Goal: Information Seeking & Learning: Learn about a topic

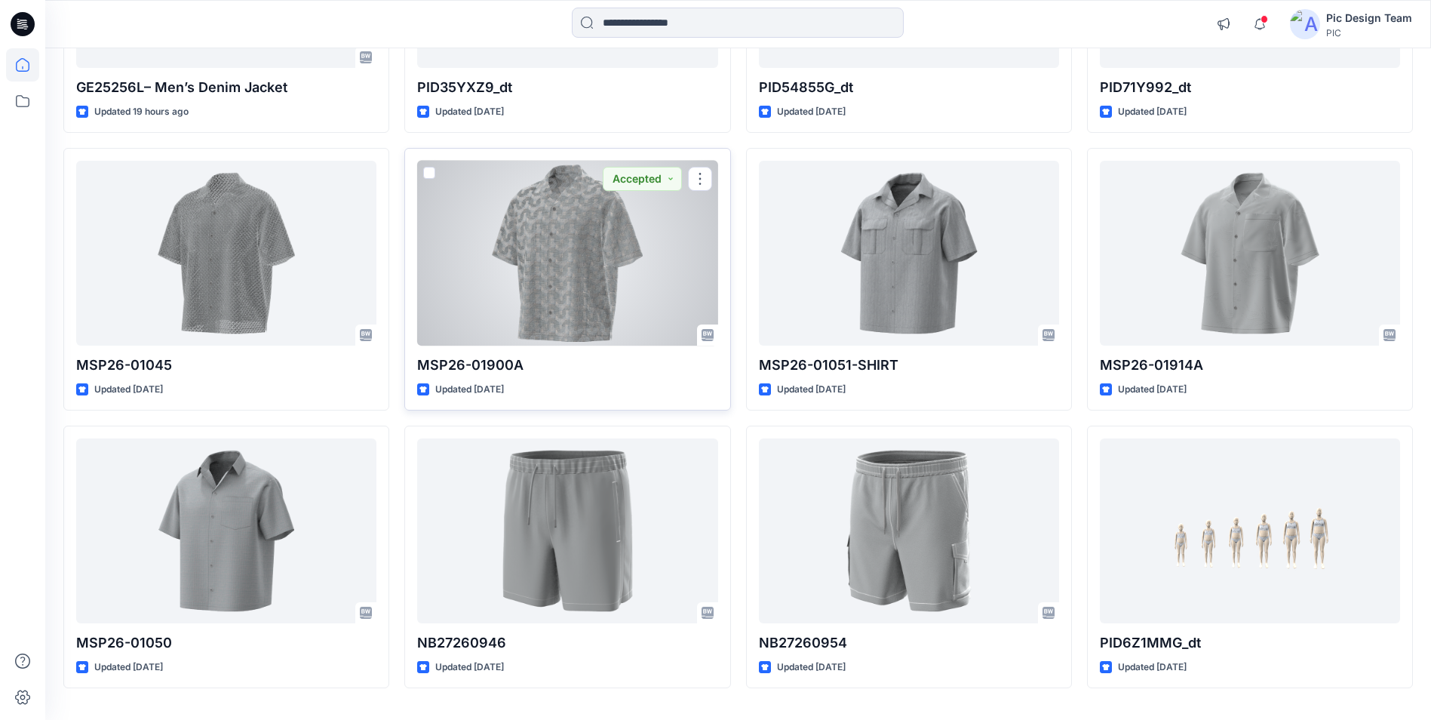
scroll to position [382, 0]
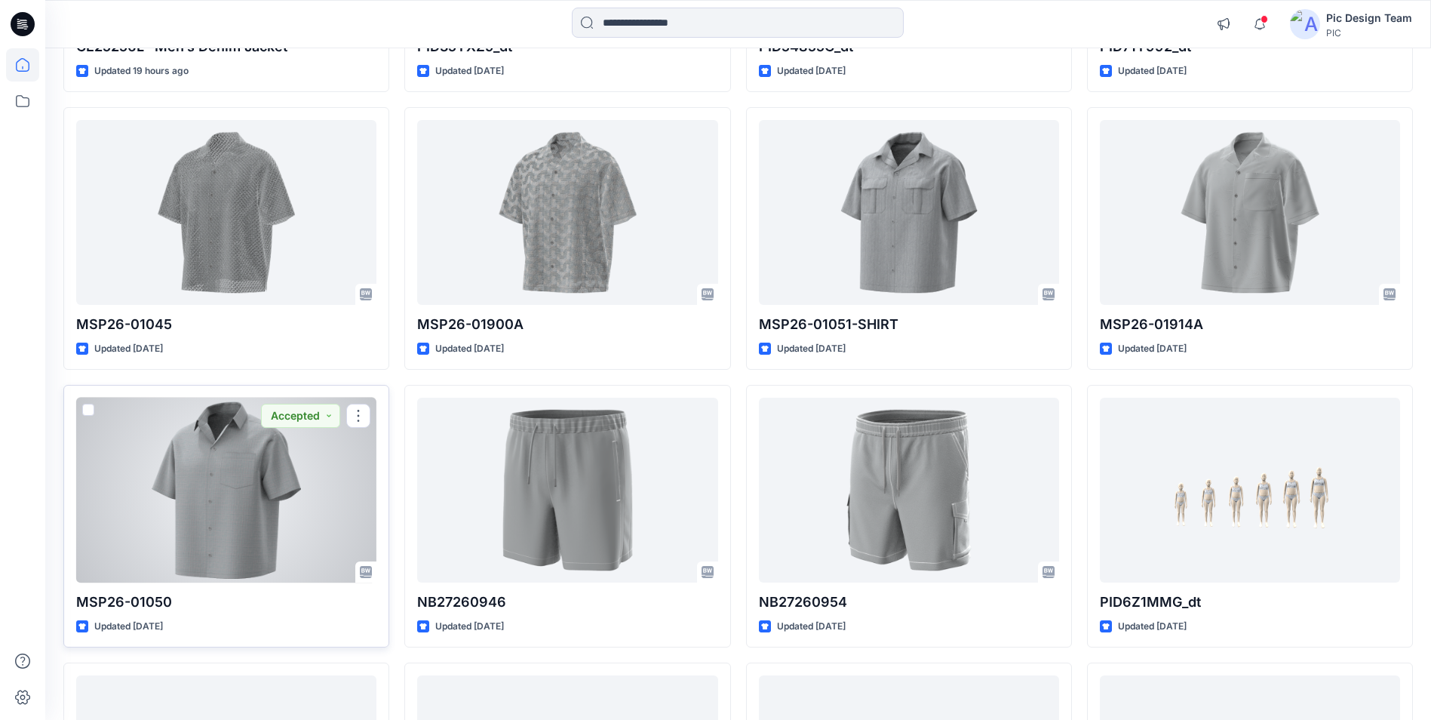
click at [255, 468] on div at bounding box center [226, 490] width 300 height 185
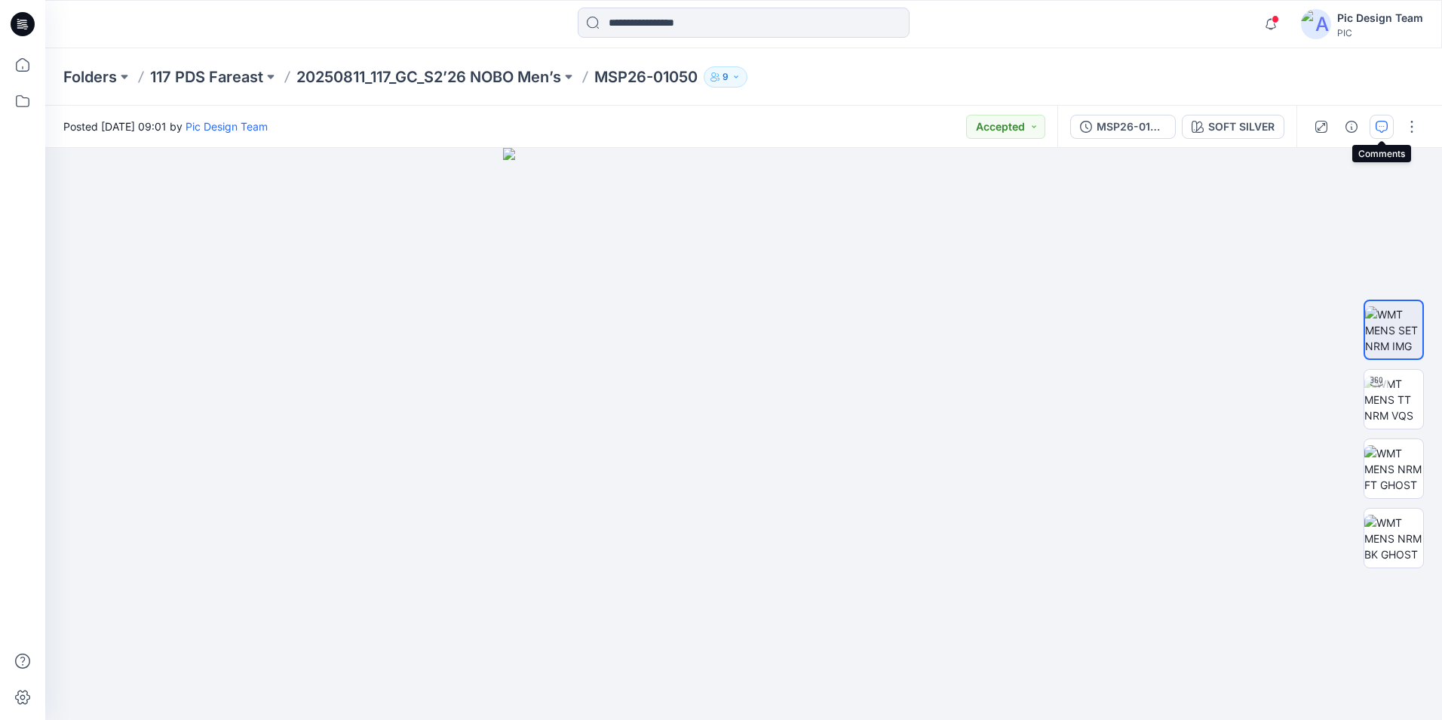
click at [1390, 132] on button "button" at bounding box center [1382, 127] width 24 height 24
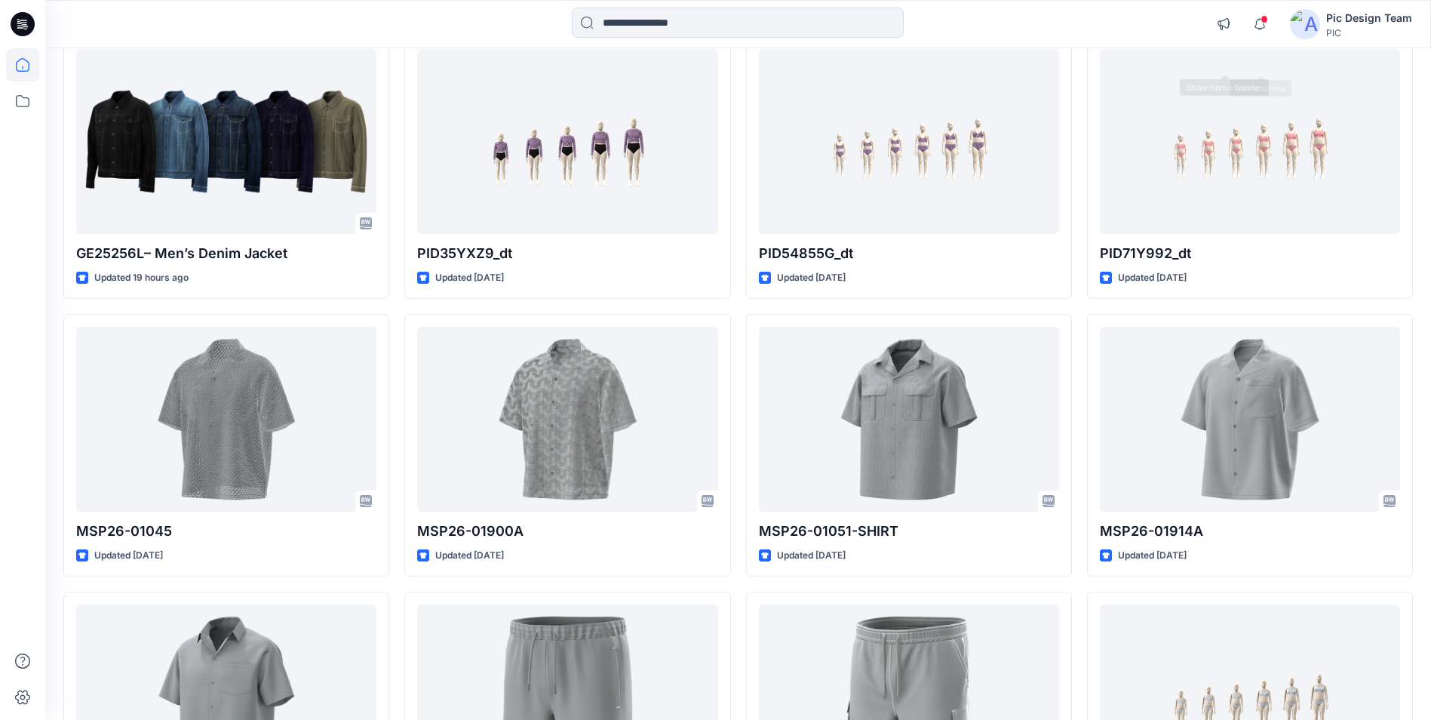
scroll to position [156, 0]
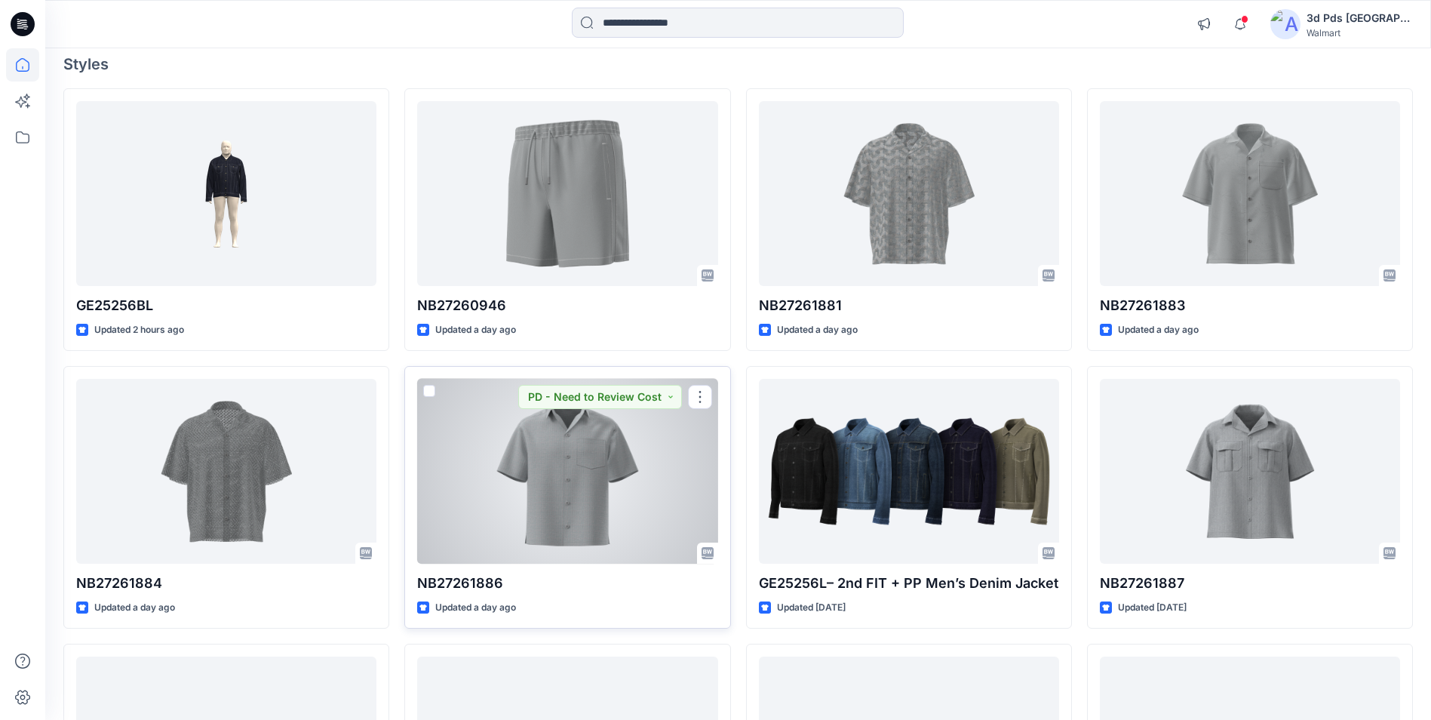
scroll to position [151, 0]
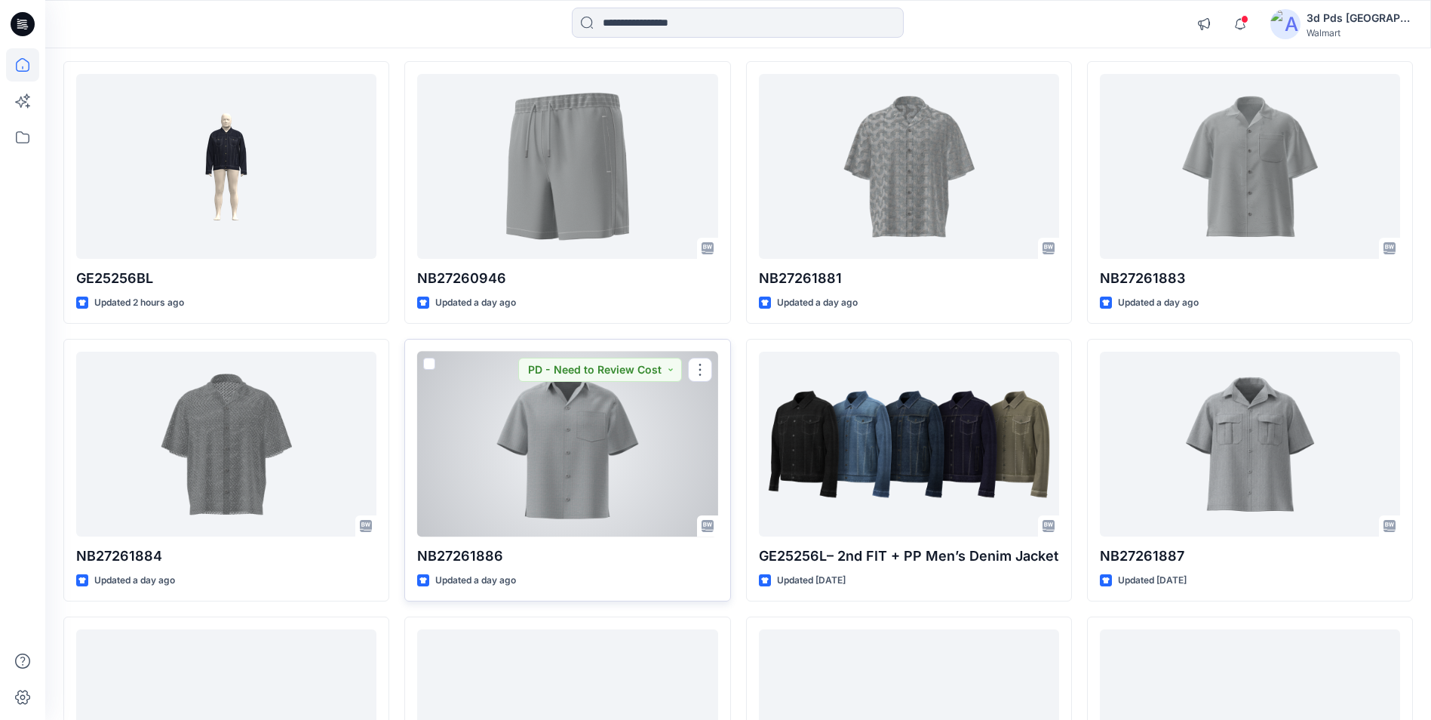
click at [597, 451] on div at bounding box center [567, 444] width 300 height 185
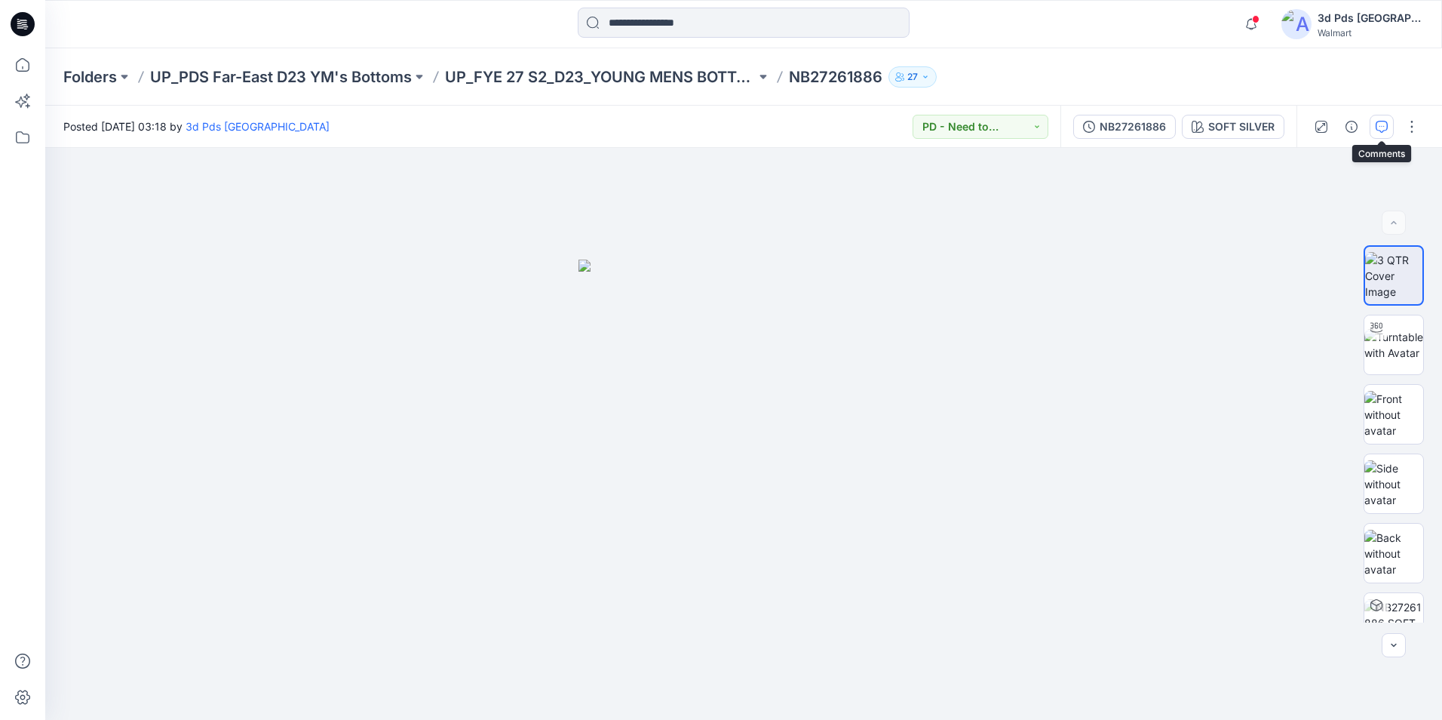
click at [1379, 126] on icon "button" at bounding box center [1382, 127] width 12 height 12
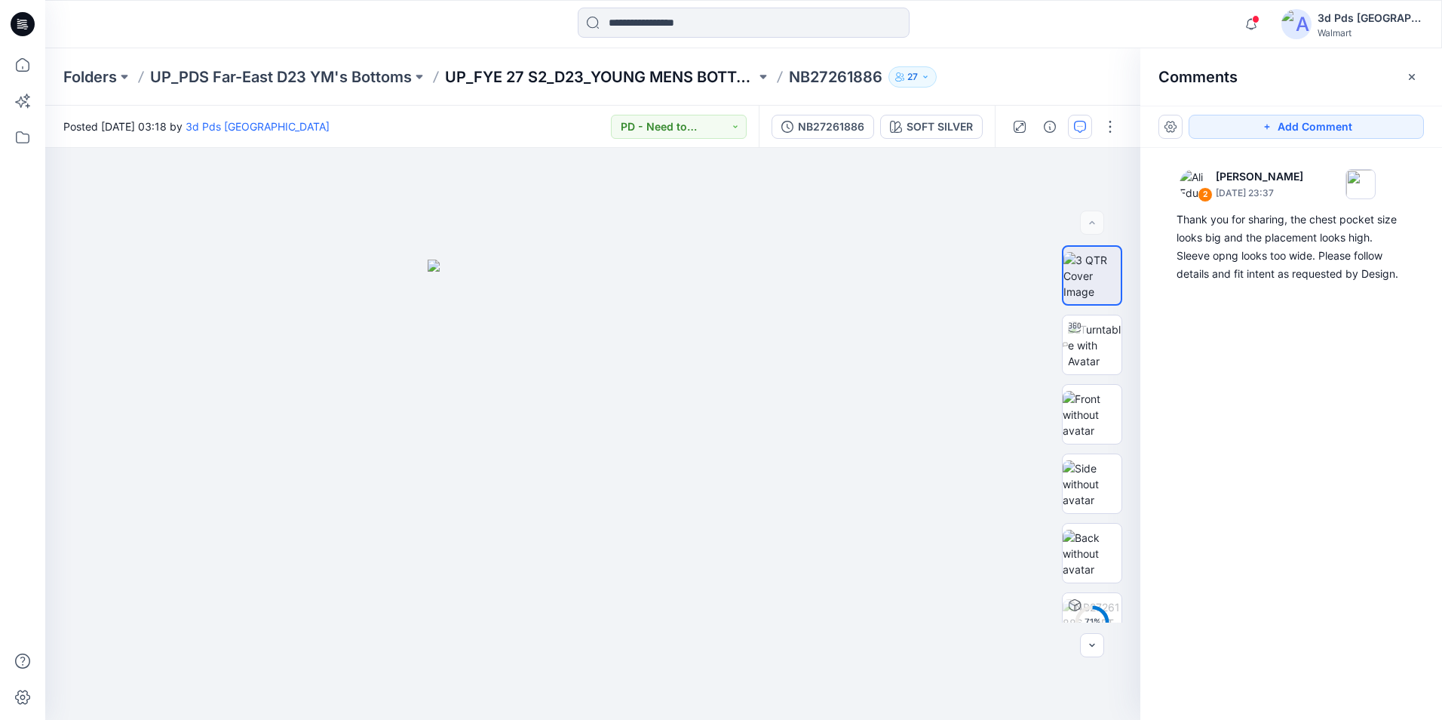
click at [637, 70] on p "UP_FYE 27 S2_D23_YOUNG MENS BOTTOMS PDS/FAR EAST" at bounding box center [600, 76] width 311 height 21
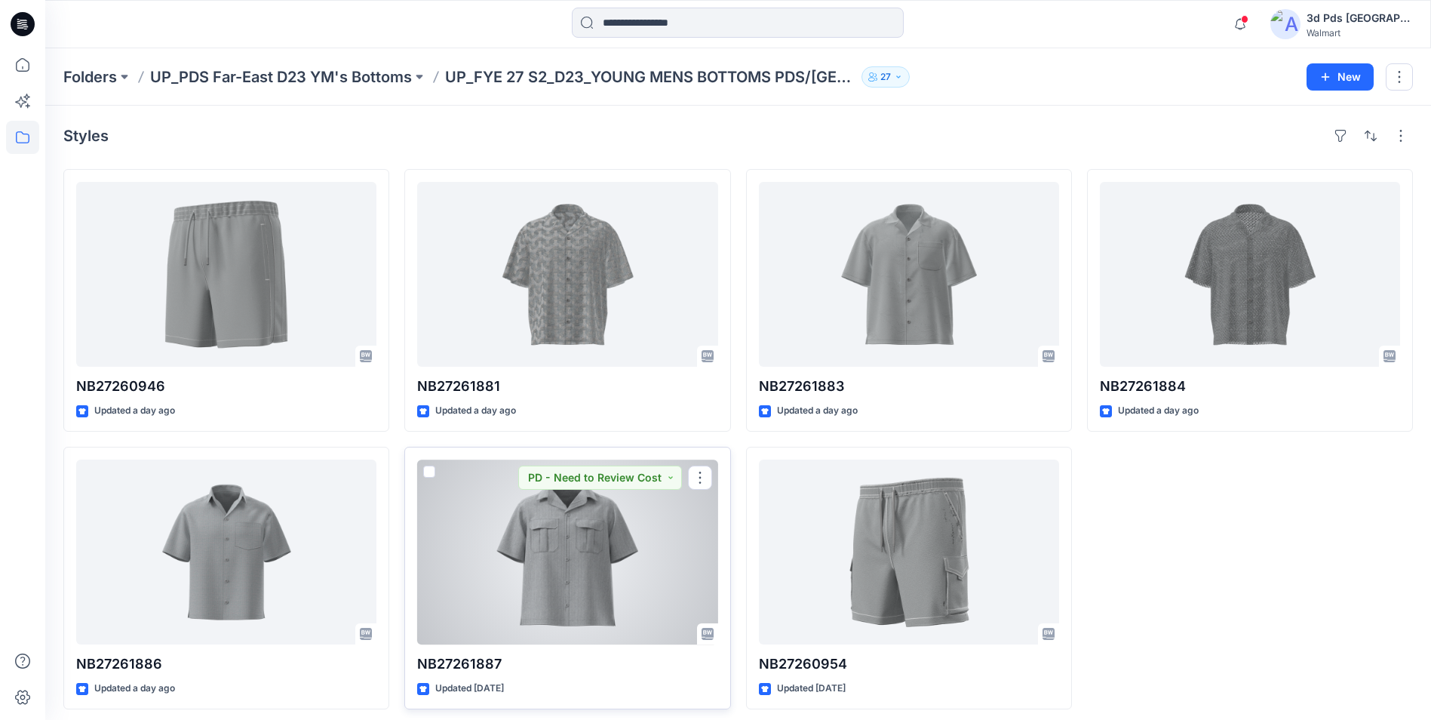
click at [594, 553] on div at bounding box center [567, 551] width 300 height 185
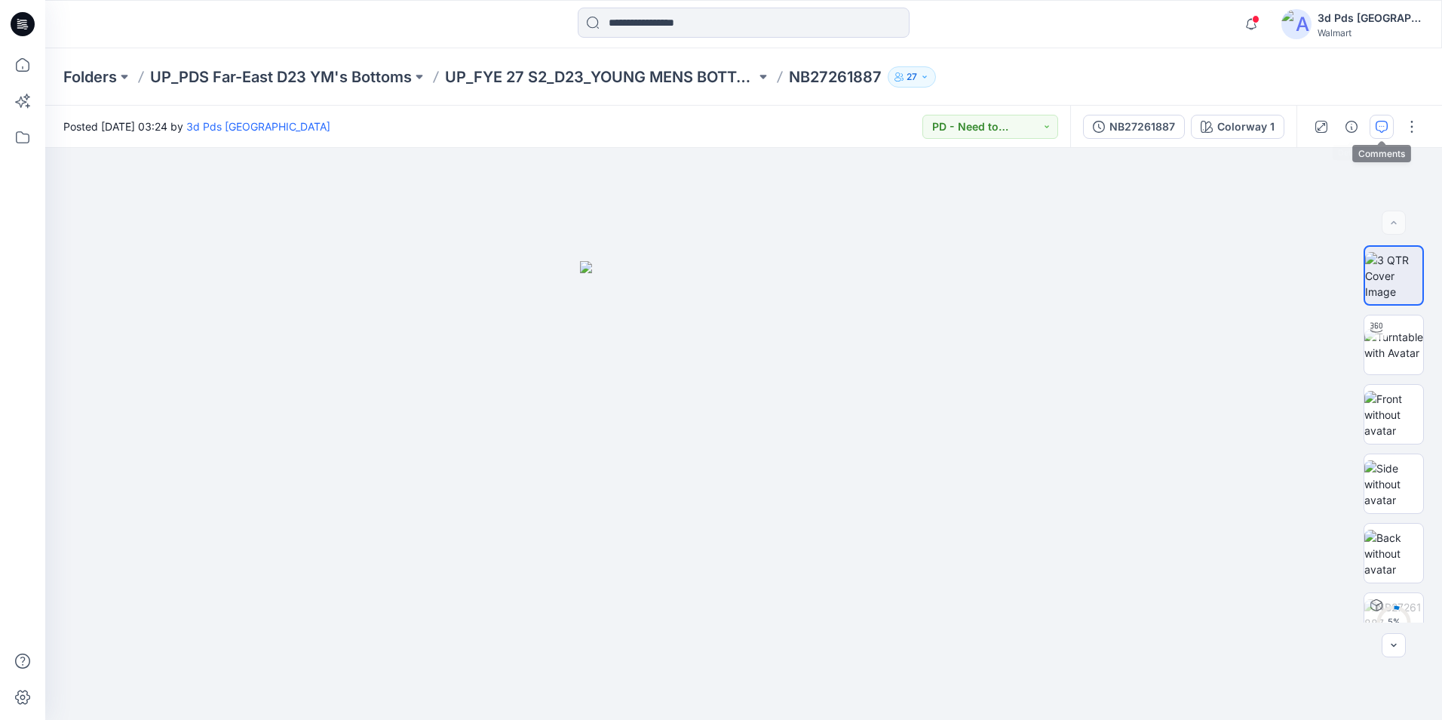
click at [1381, 123] on icon "button" at bounding box center [1382, 127] width 12 height 12
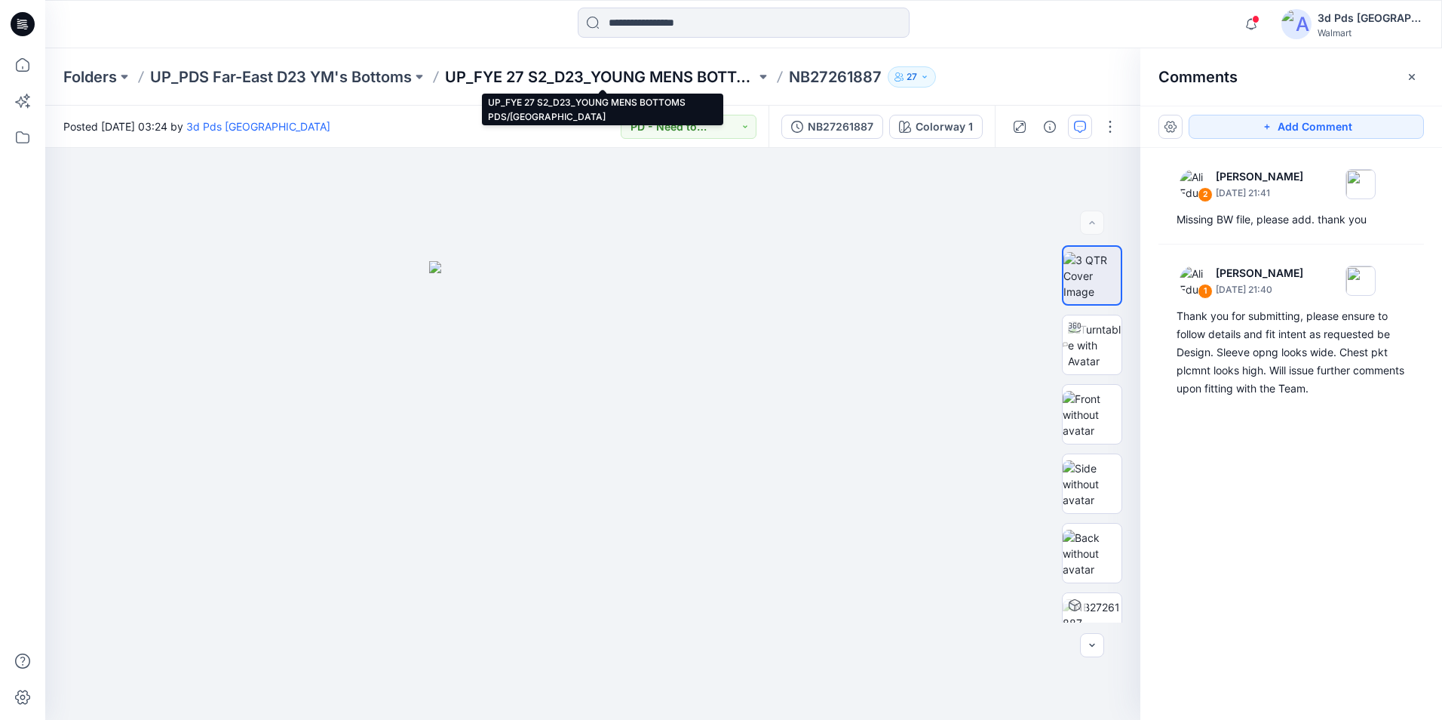
click at [674, 73] on p "UP_FYE 27 S2_D23_YOUNG MENS BOTTOMS PDS/FAR EAST" at bounding box center [600, 76] width 311 height 21
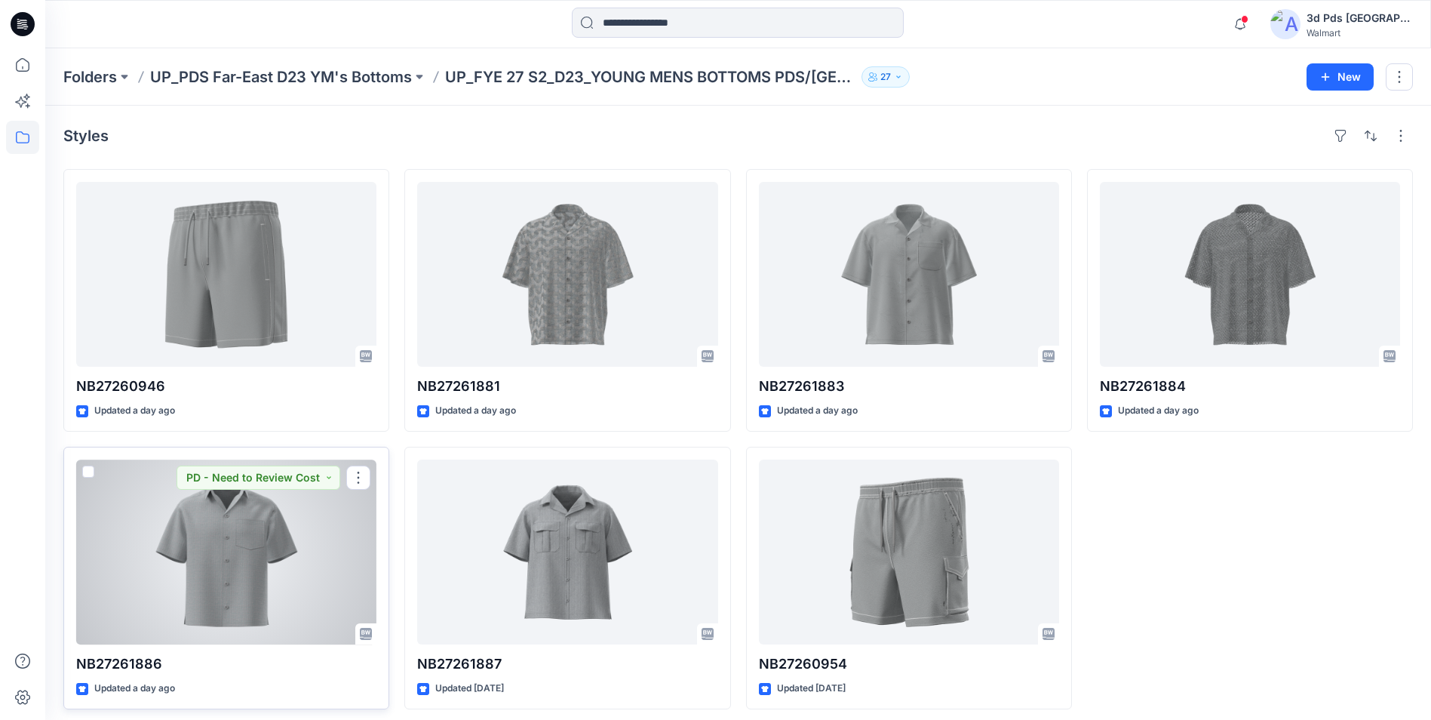
click at [245, 579] on div at bounding box center [226, 551] width 300 height 185
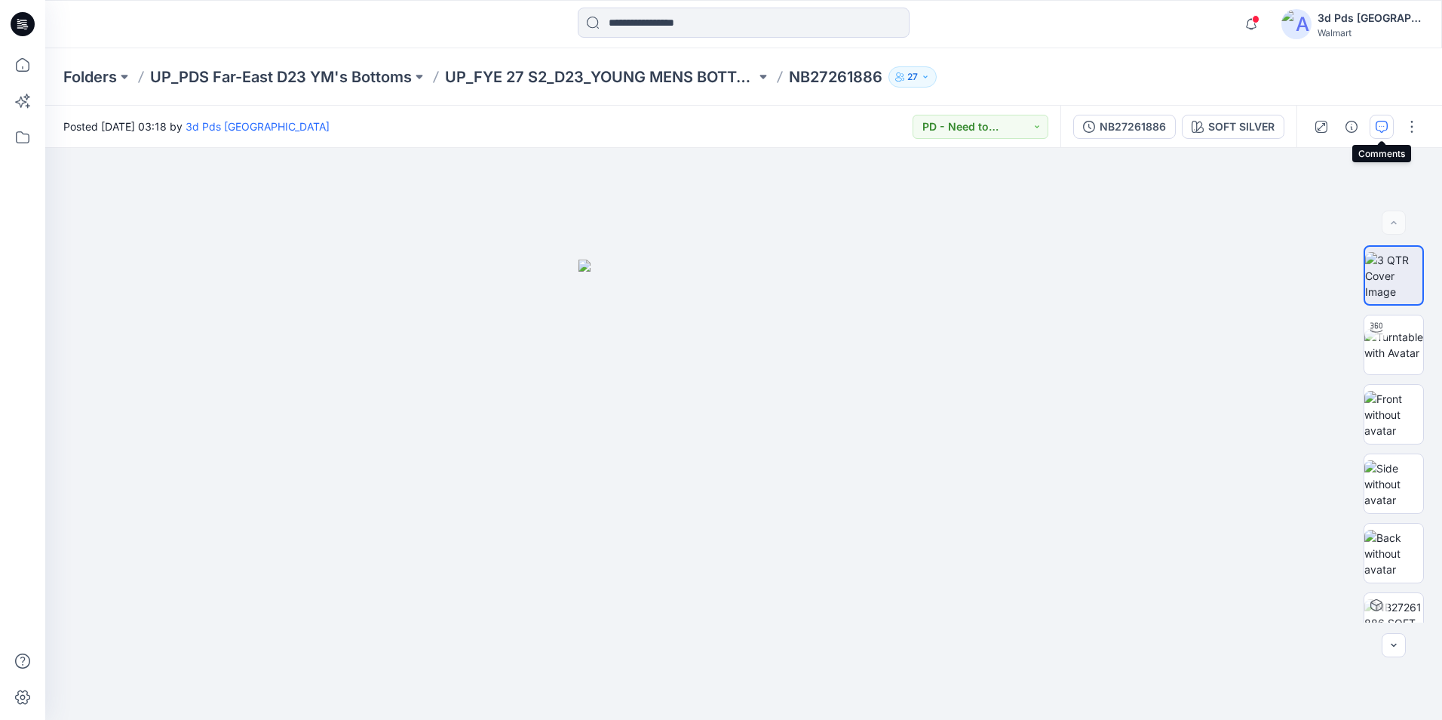
click at [1377, 131] on icon "button" at bounding box center [1382, 127] width 12 height 12
